Goal: Information Seeking & Learning: Learn about a topic

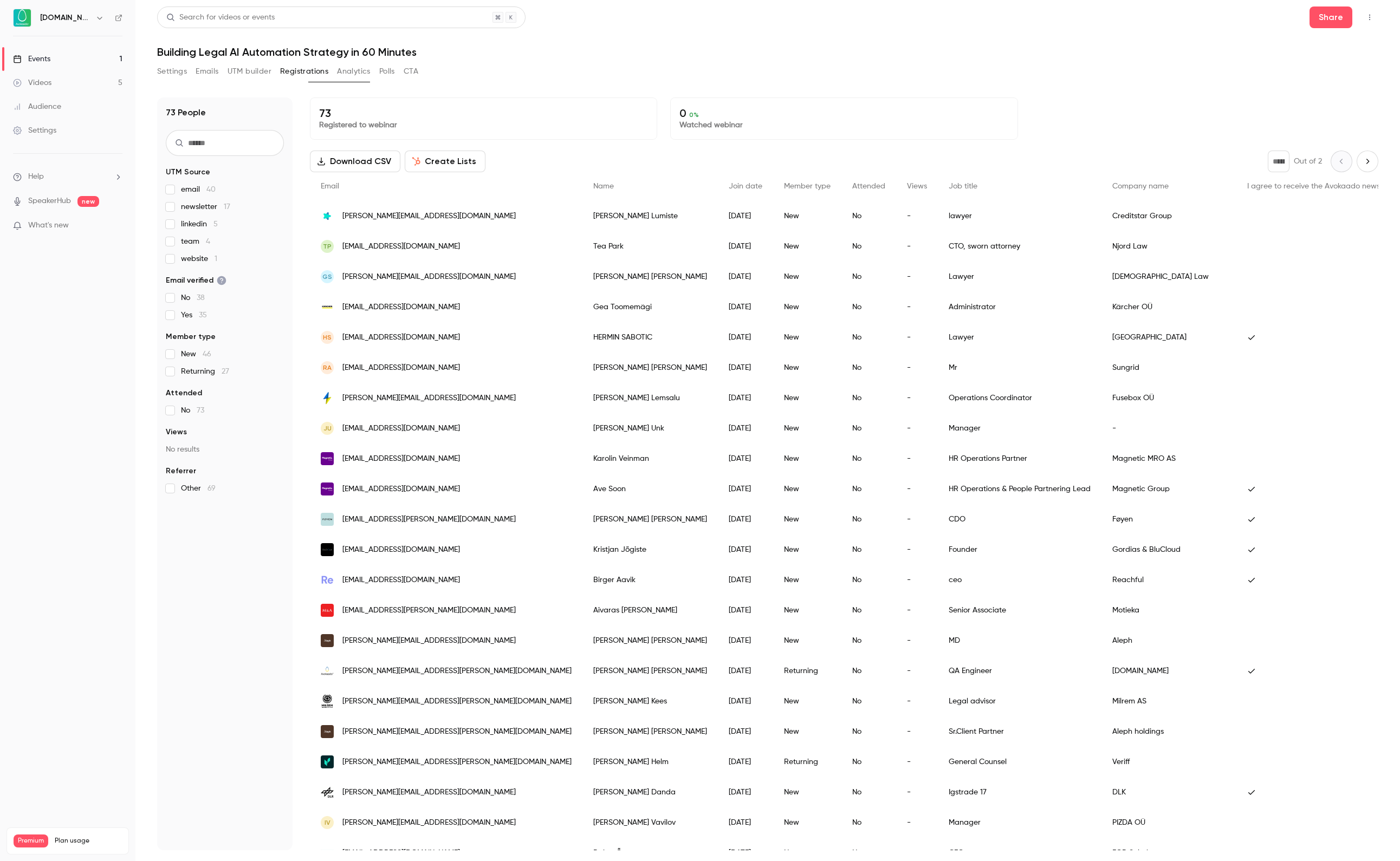
click at [51, 61] on div "Events" at bounding box center [32, 59] width 37 height 11
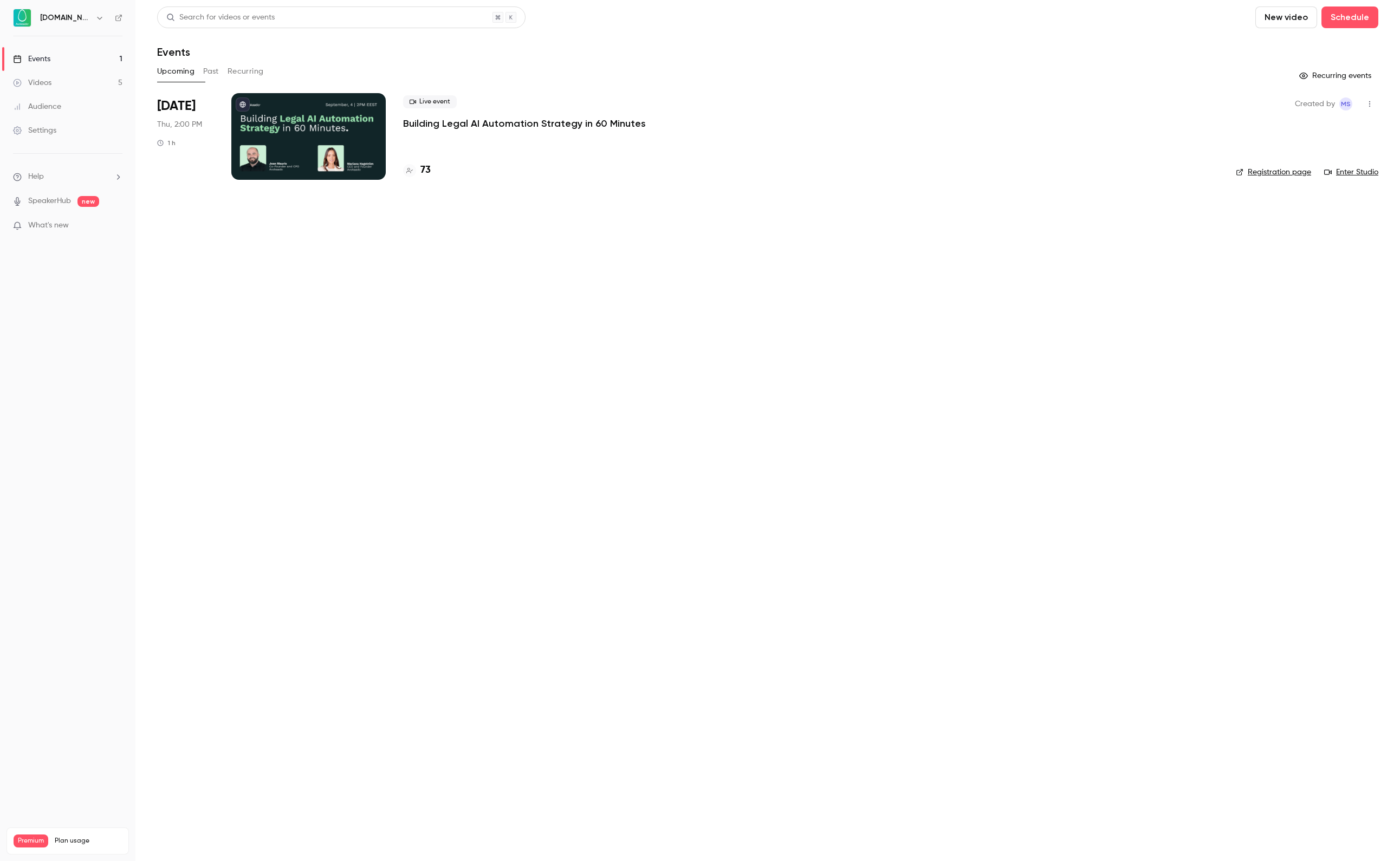
click at [432, 171] on div "73" at bounding box center [811, 170] width 815 height 15
click at [428, 171] on h4 "73" at bounding box center [425, 170] width 10 height 15
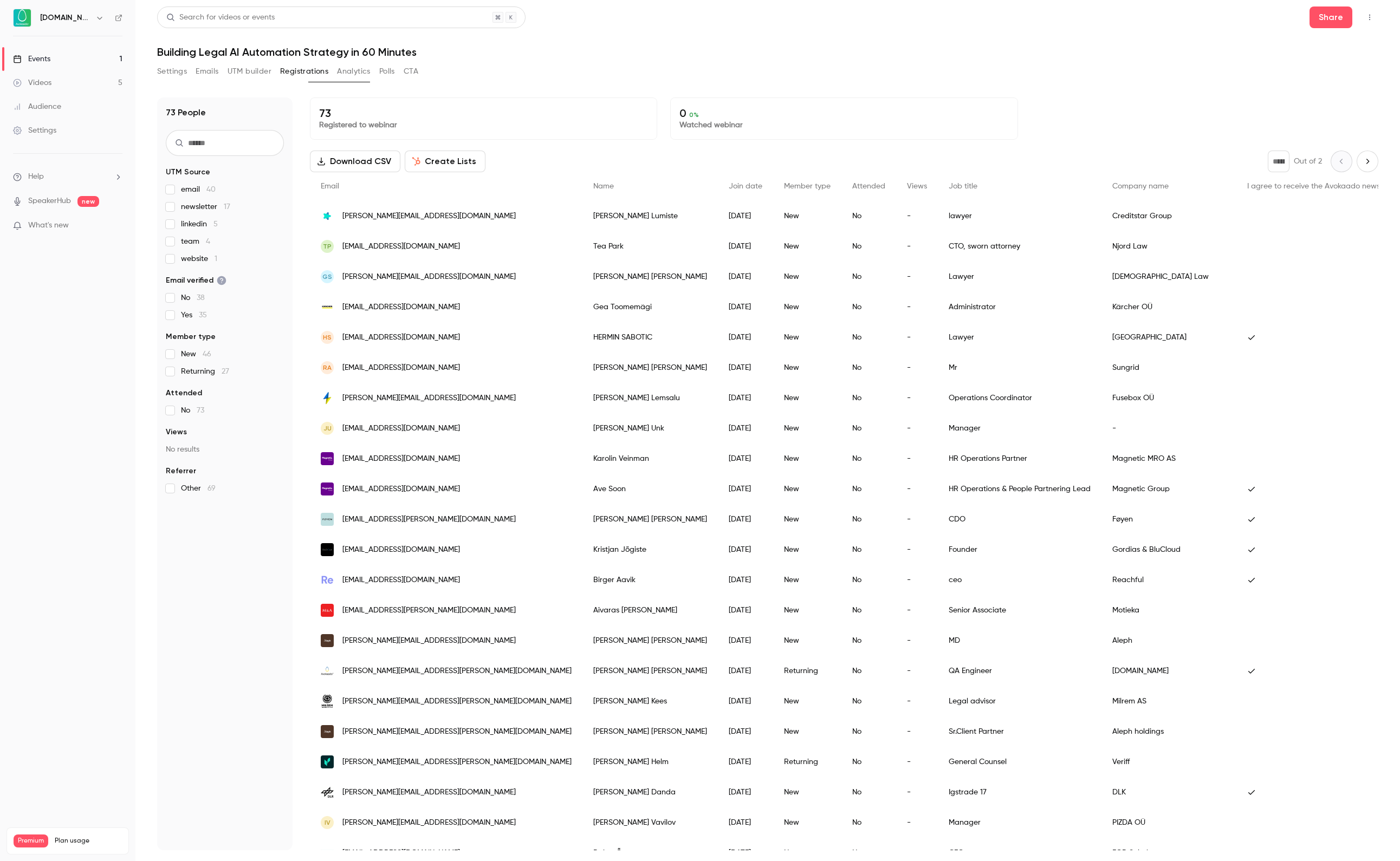
click at [188, 258] on span "website 1" at bounding box center [198, 258] width 36 height 11
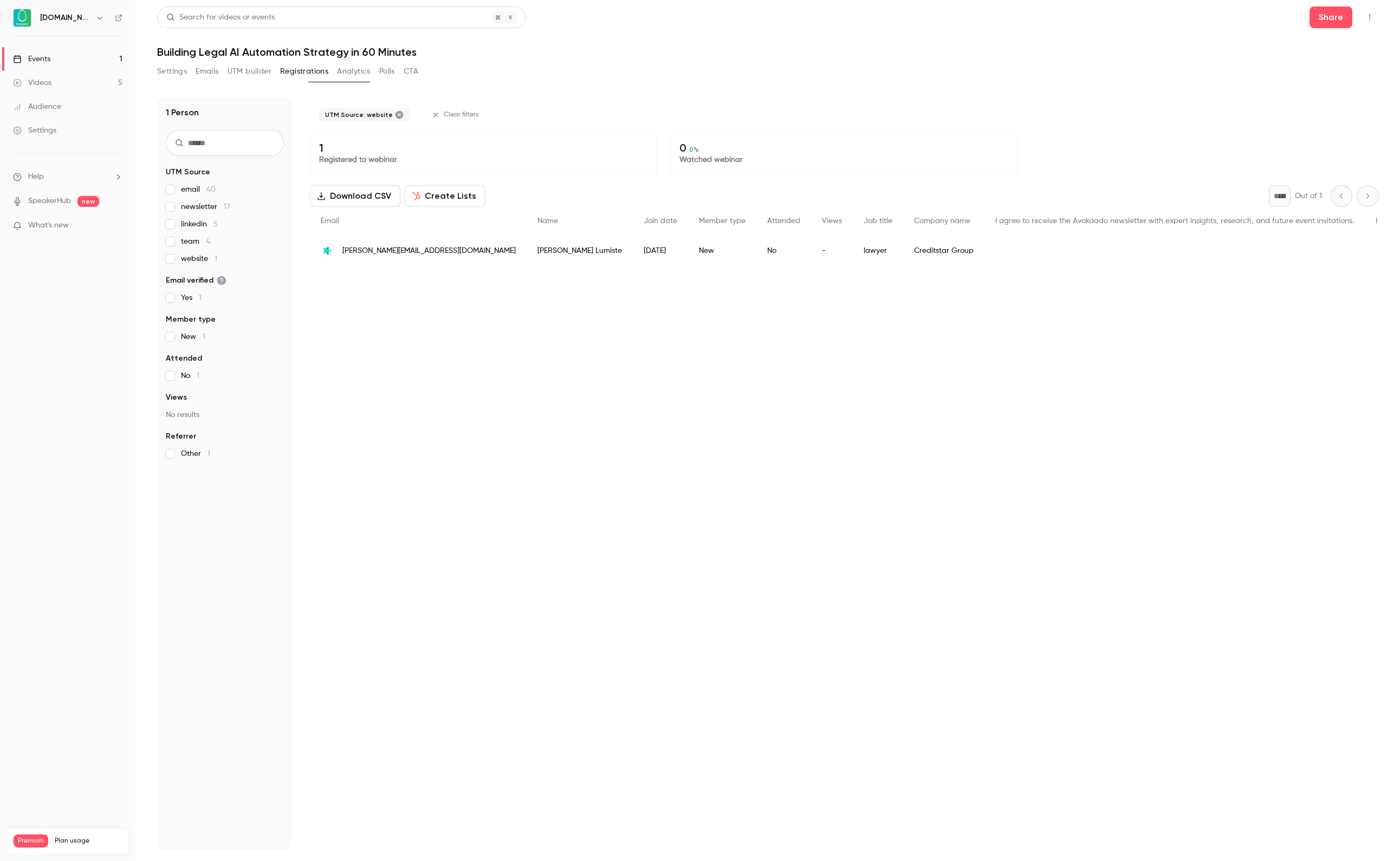
click at [188, 191] on span "email 40" at bounding box center [198, 189] width 35 height 11
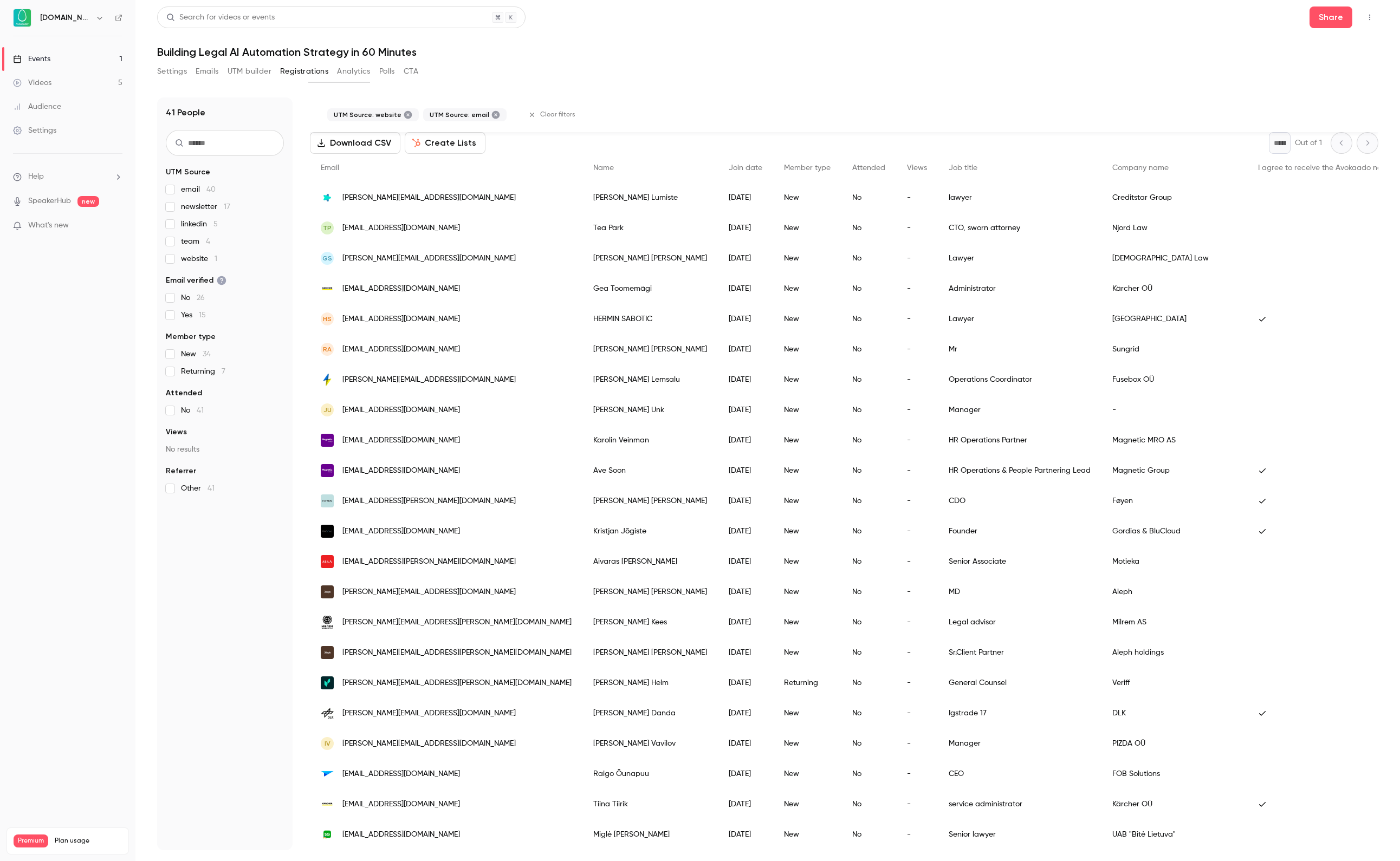
scroll to position [54, 0]
click at [220, 206] on span "newsletter 17" at bounding box center [205, 207] width 49 height 11
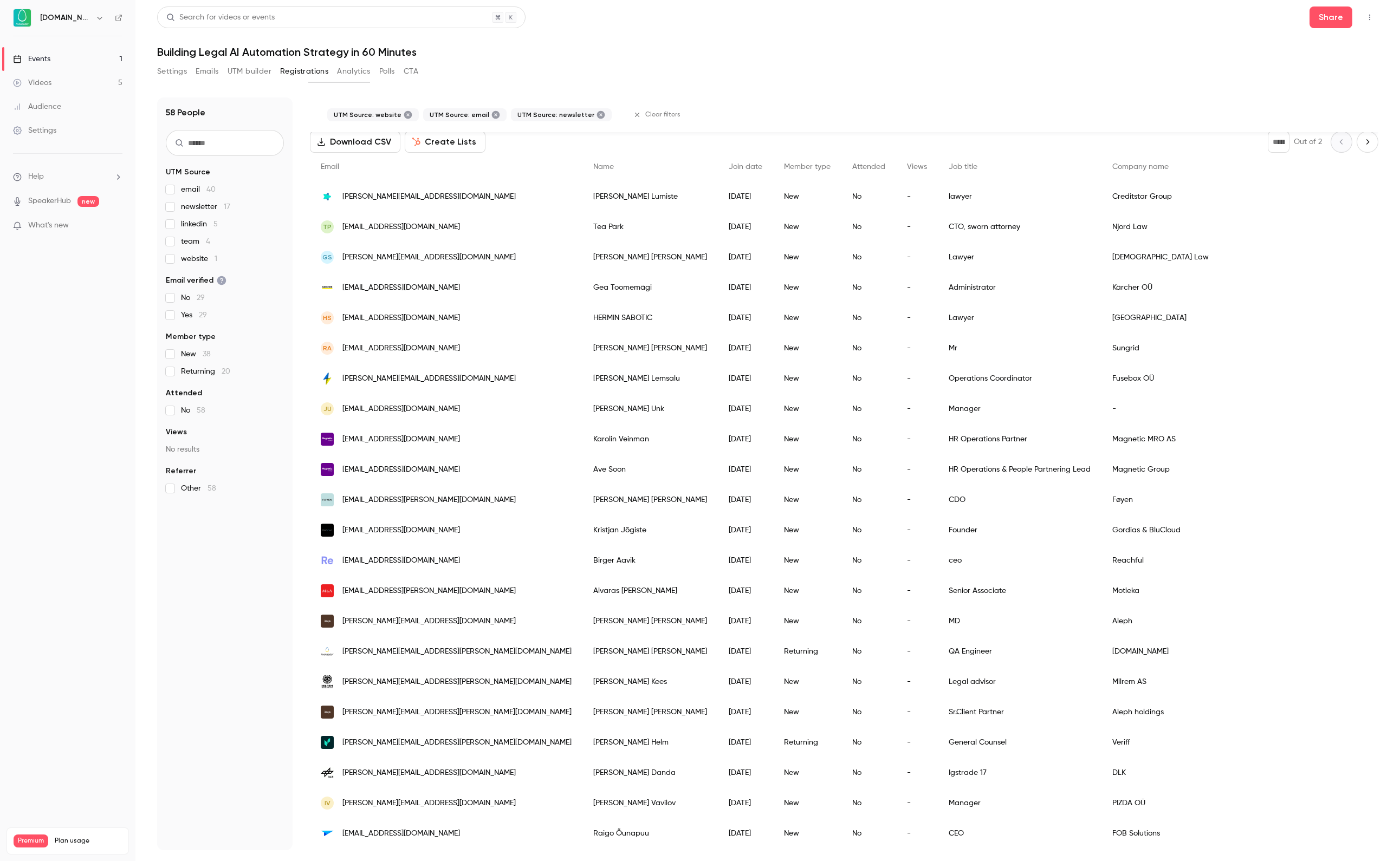
click at [185, 186] on span "email 40" at bounding box center [198, 189] width 35 height 11
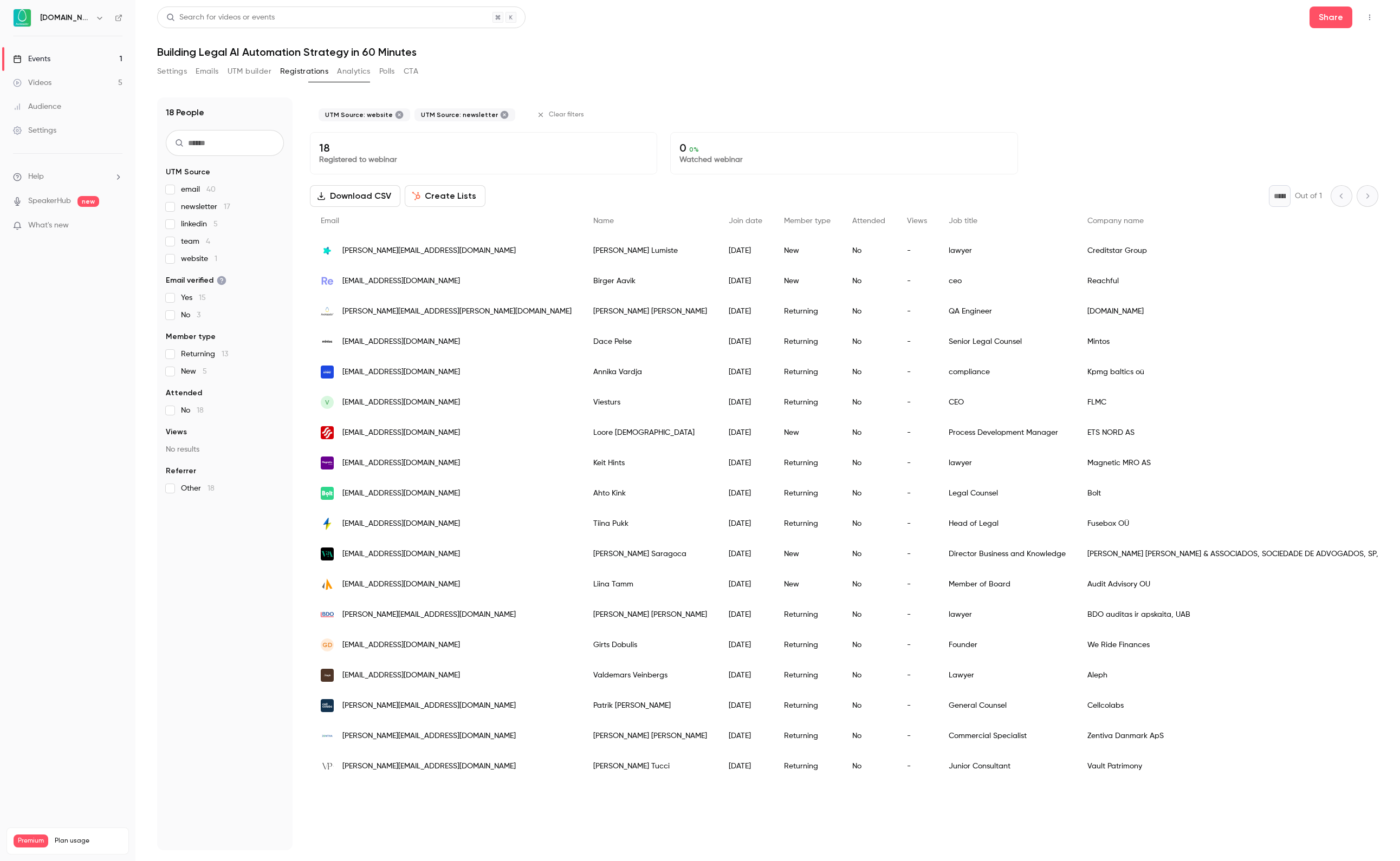
scroll to position [0, 0]
click at [188, 203] on span "newsletter 17" at bounding box center [205, 207] width 49 height 11
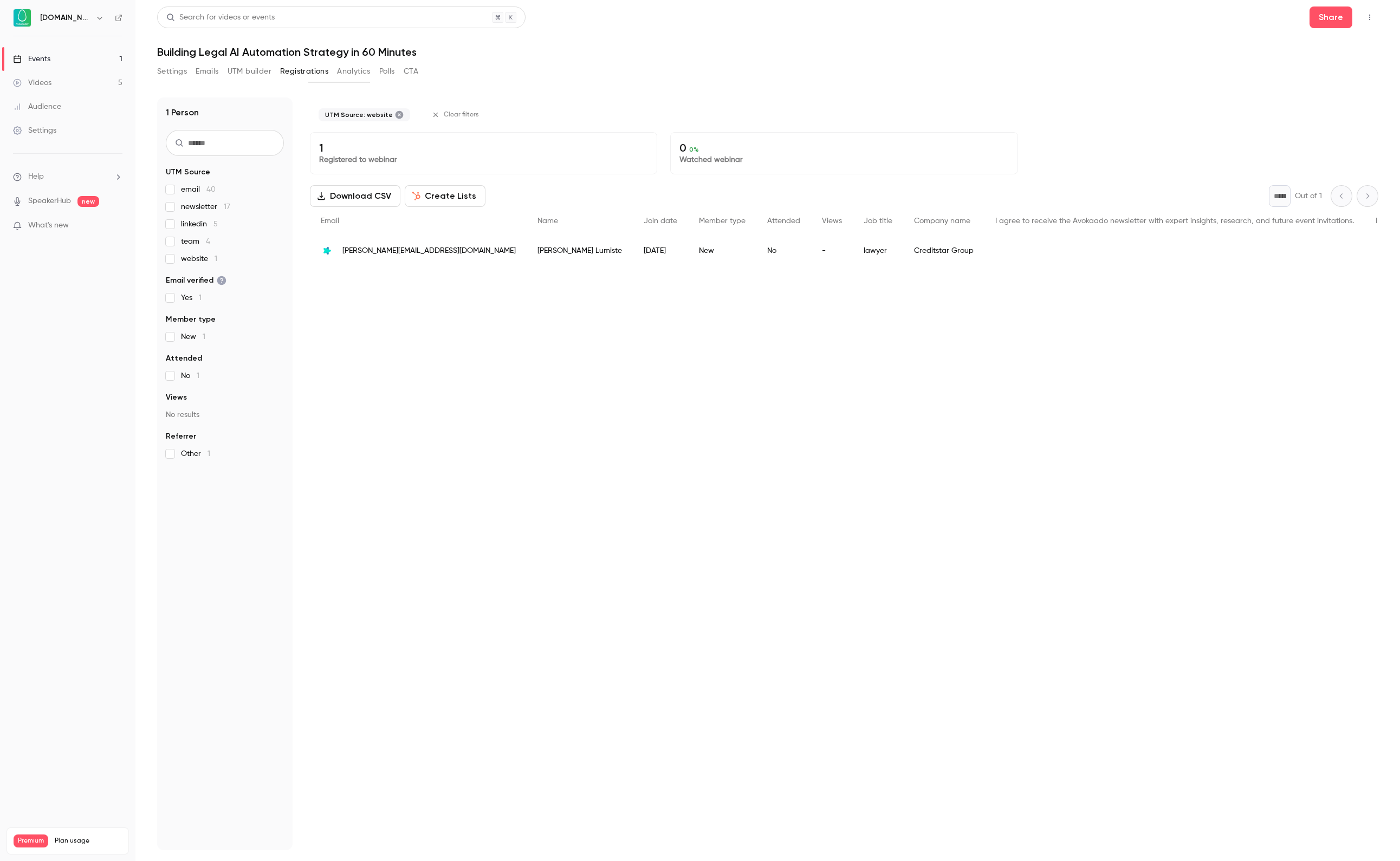
click at [194, 253] on span "website 1" at bounding box center [198, 258] width 36 height 11
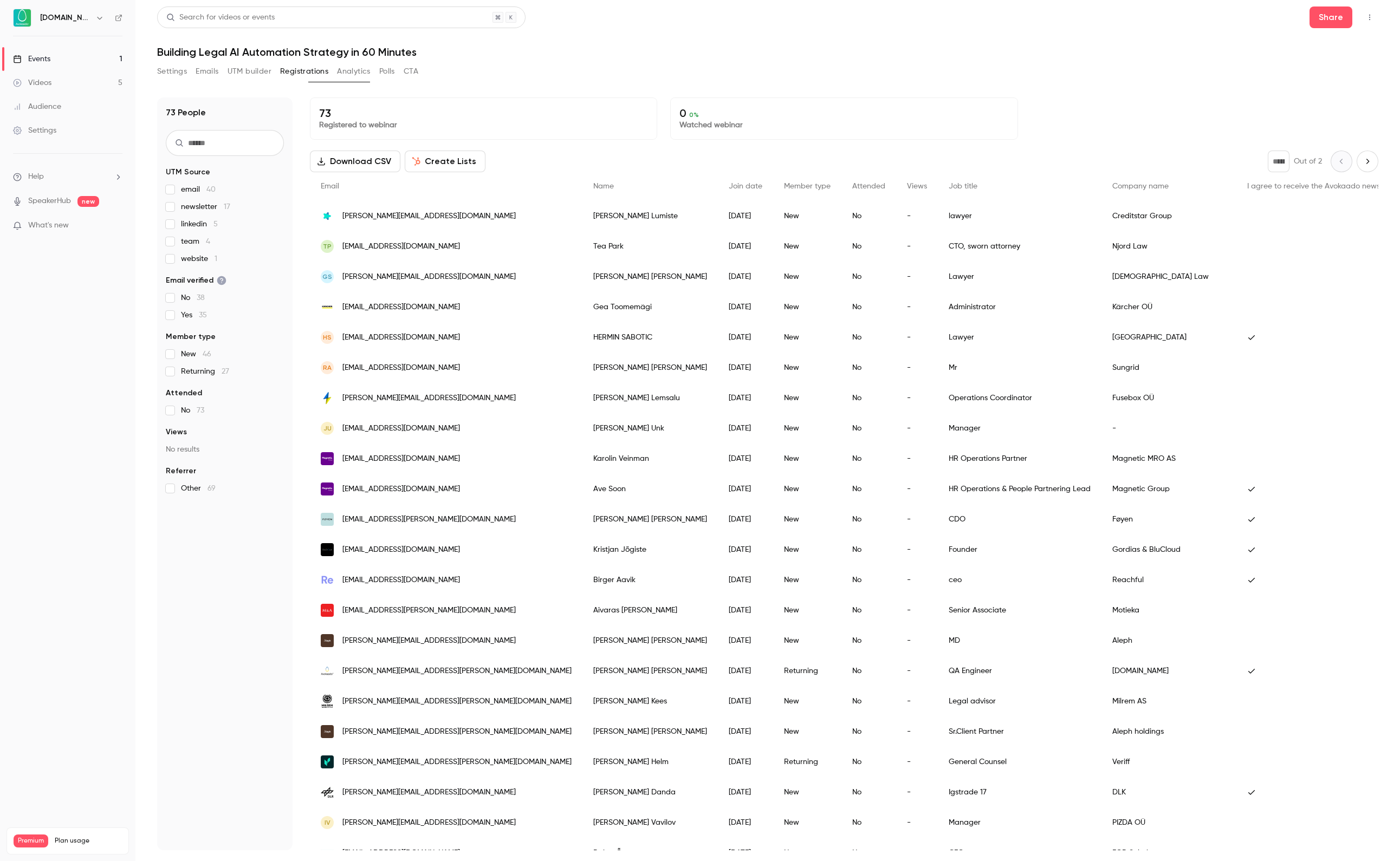
click at [194, 219] on span "linkedin 5" at bounding box center [199, 224] width 37 height 11
